Goal: Task Accomplishment & Management: Manage account settings

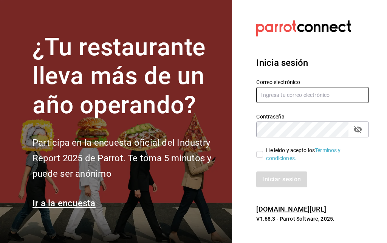
click at [326, 103] on input "text" at bounding box center [312, 95] width 113 height 16
type input "[EMAIL_ADDRESS][DOMAIN_NAME]"
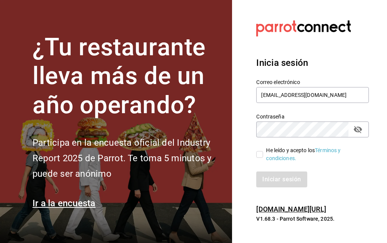
click at [258, 158] on input "He leído y acepto los Términos y condiciones." at bounding box center [259, 154] width 7 height 7
checkbox input "true"
click at [291, 187] on button "Iniciar sesión" at bounding box center [281, 179] width 51 height 16
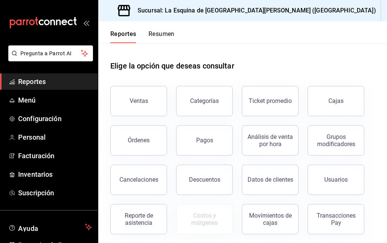
click at [28, 93] on link "Menú" at bounding box center [49, 100] width 98 height 16
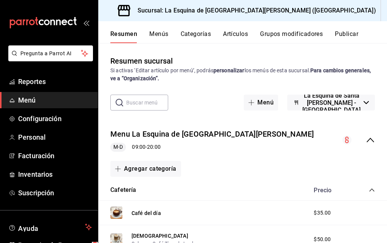
click at [374, 190] on icon "collapse-category-row" at bounding box center [371, 189] width 5 height 3
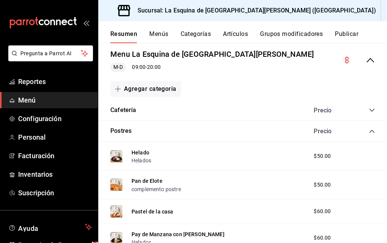
scroll to position [110, 0]
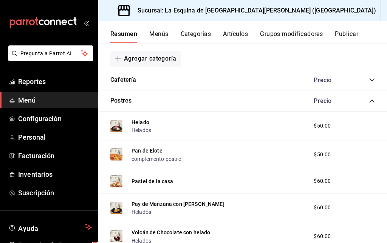
click at [375, 100] on icon "collapse-category-row" at bounding box center [372, 101] width 6 height 6
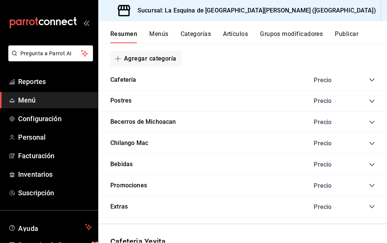
click at [369, 119] on icon "collapse-category-row" at bounding box center [372, 122] width 6 height 6
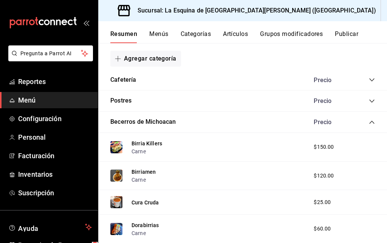
click at [369, 119] on icon "collapse-category-row" at bounding box center [372, 122] width 6 height 6
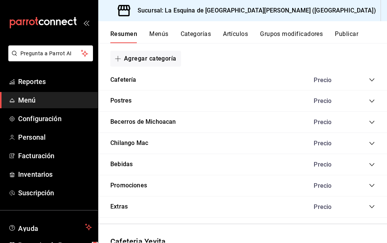
click at [372, 204] on icon "collapse-category-row" at bounding box center [372, 206] width 6 height 6
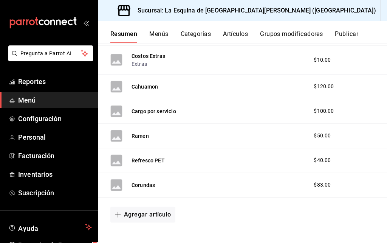
scroll to position [346, 0]
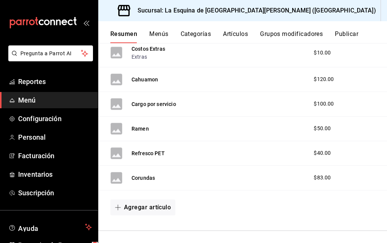
click at [258, 180] on div "Corundas $83.00" at bounding box center [242, 178] width 289 height 25
click at [138, 180] on button "Corundas" at bounding box center [143, 178] width 23 height 8
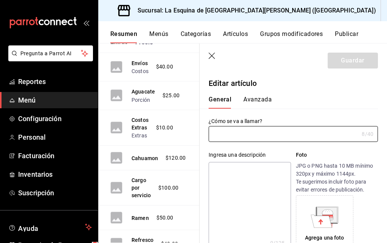
type input "Corundas"
type input "$83.00"
type input "AR-1755992538496"
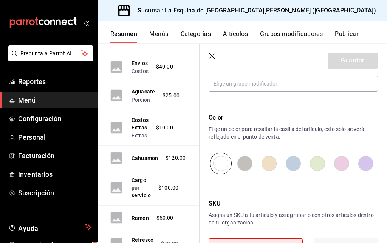
click at [213, 58] on icon "button" at bounding box center [213, 57] width 8 height 8
click at [211, 55] on icon "button" at bounding box center [213, 57] width 8 height 8
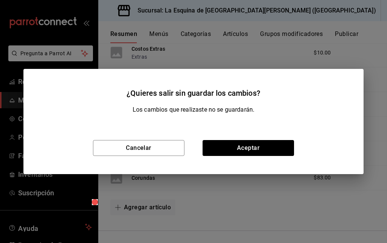
click at [72, 218] on div "¿Quieres salir sin guardar los cambios? Los cambios que realizaste no se guarda…" at bounding box center [193, 121] width 387 height 243
click at [60, 221] on div "¿Quieres salir sin guardar los cambios? Los cambios que realizaste no se guarda…" at bounding box center [193, 121] width 387 height 243
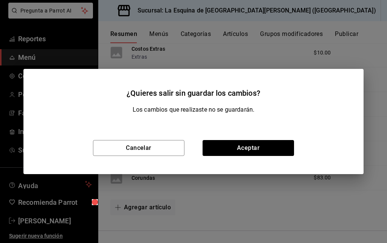
click at [253, 150] on button "Aceptar" at bounding box center [248, 148] width 91 height 16
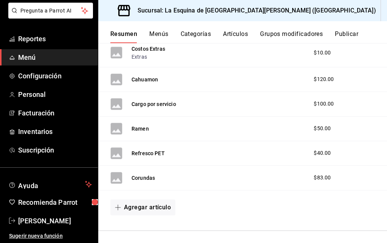
click at [71, 218] on span "Maritza Hernandez" at bounding box center [55, 220] width 74 height 10
